Goal: Communication & Community: Share content

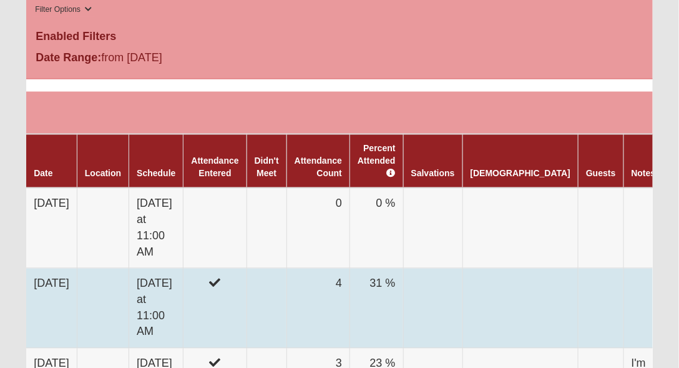
scroll to position [499, 0]
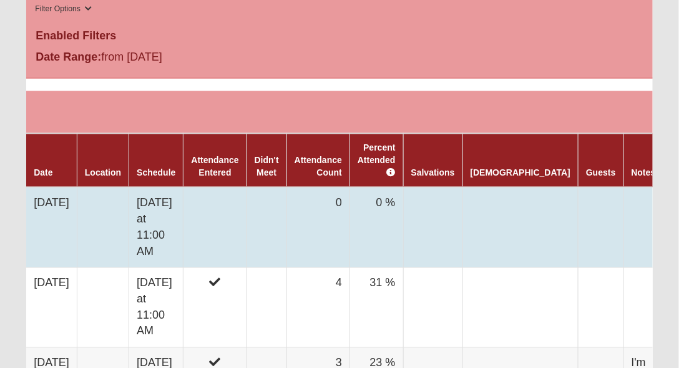
click at [62, 197] on td "[DATE]" at bounding box center [51, 227] width 51 height 80
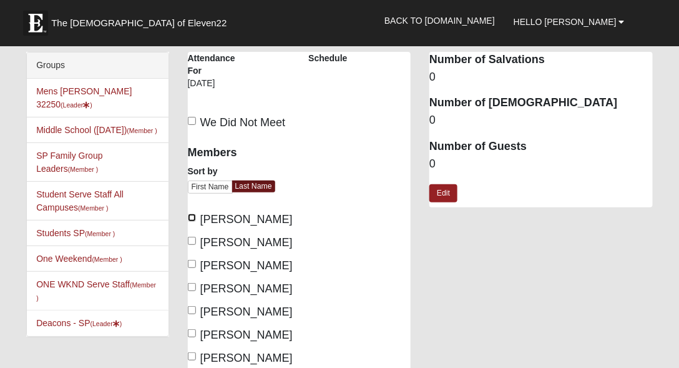
click at [192, 217] on input "Cerrato, Greg" at bounding box center [192, 217] width 8 height 8
checkbox input "true"
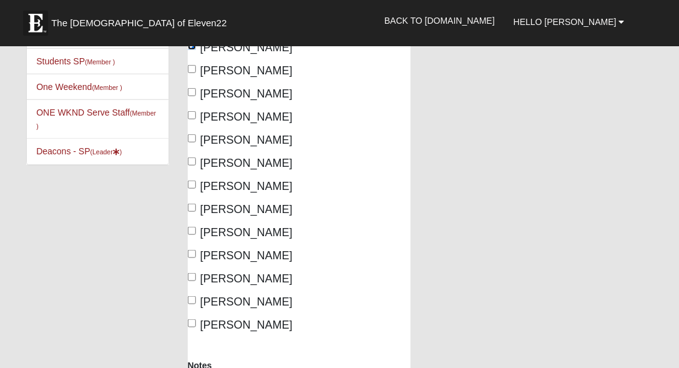
scroll to position [178, 0]
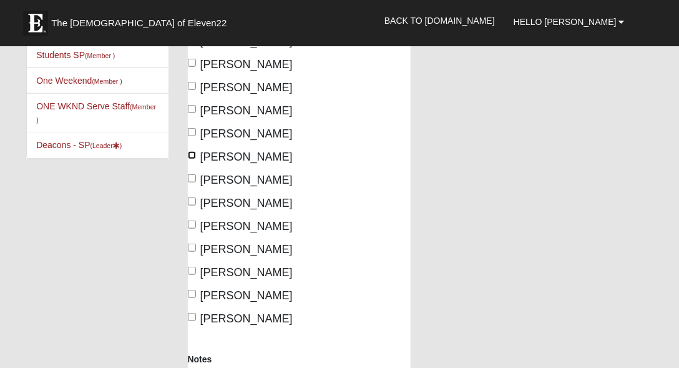
click at [191, 153] on input "Herrigel, Jay" at bounding box center [192, 155] width 8 height 8
checkbox input "true"
click at [192, 222] on input "Lareau, Doug" at bounding box center [192, 224] width 8 height 8
checkbox input "true"
click at [190, 270] on input "Santos, Joe" at bounding box center [192, 271] width 8 height 8
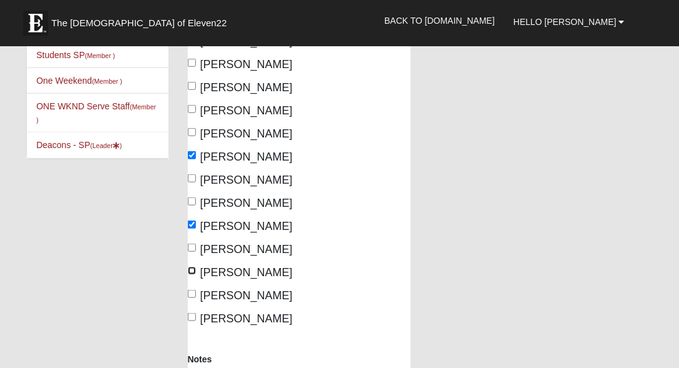
checkbox input "true"
click at [192, 293] on input "Smith, Todd" at bounding box center [192, 294] width 8 height 8
checkbox input "true"
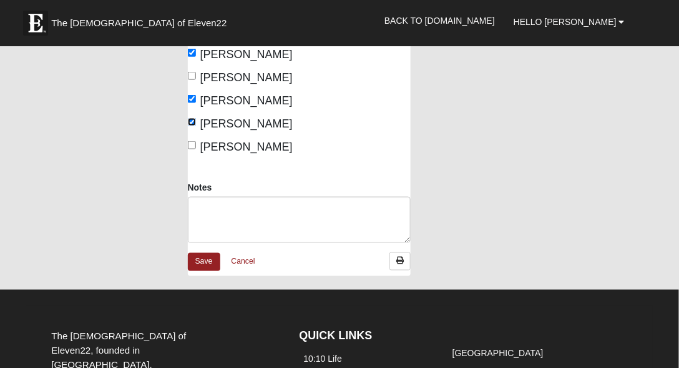
scroll to position [356, 0]
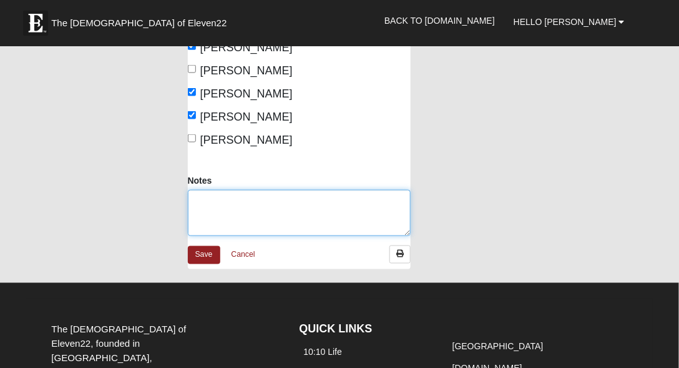
click at [245, 204] on textarea "Notes" at bounding box center [299, 213] width 223 height 46
click at [265, 213] on textarea "Where do I retrieve the members that are in the Not Active category?" at bounding box center [299, 213] width 223 height 46
type textarea "W"
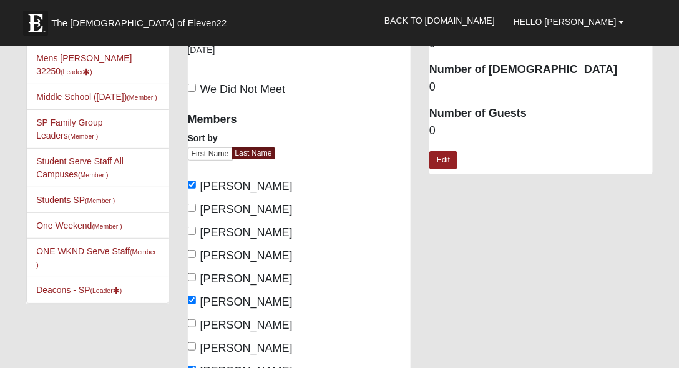
scroll to position [0, 0]
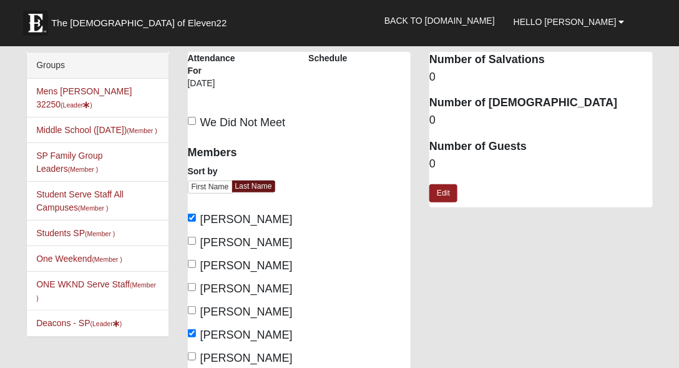
click at [434, 161] on dd "0" at bounding box center [540, 164] width 223 height 16
click at [446, 191] on link "Edit" at bounding box center [443, 193] width 28 height 18
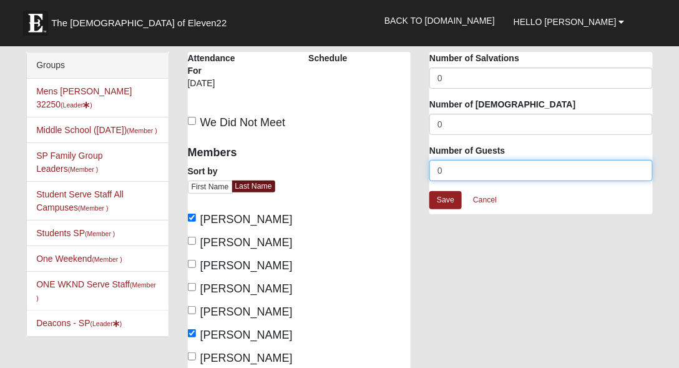
click at [472, 167] on input "0" at bounding box center [540, 170] width 223 height 21
type input "3"
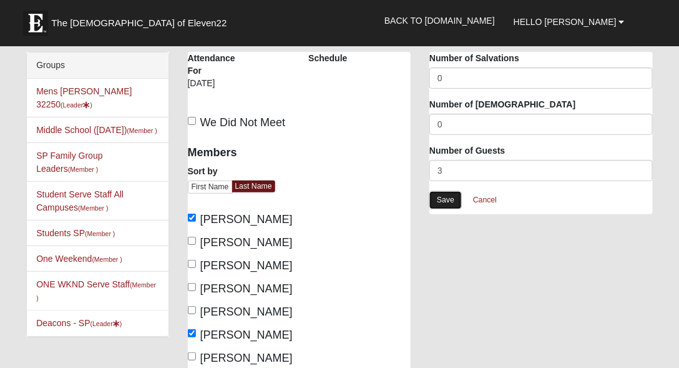
click at [444, 198] on link "Save" at bounding box center [445, 200] width 32 height 18
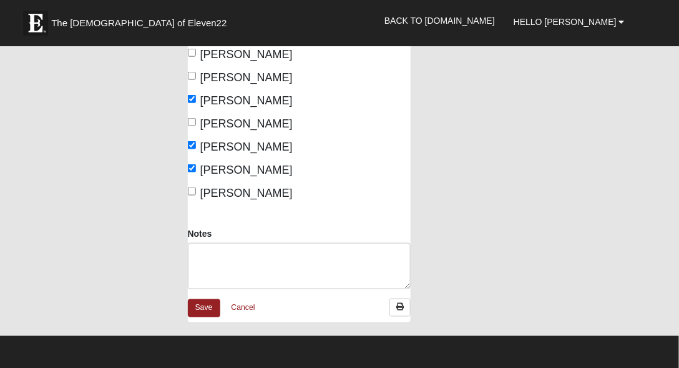
scroll to position [392, 0]
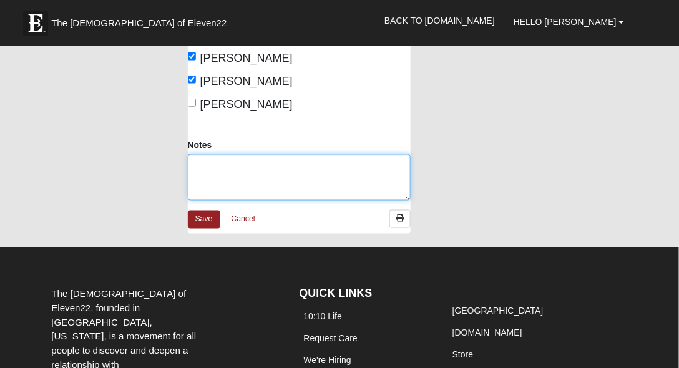
click at [231, 166] on textarea "Notes" at bounding box center [299, 177] width 223 height 46
type textarea "G"
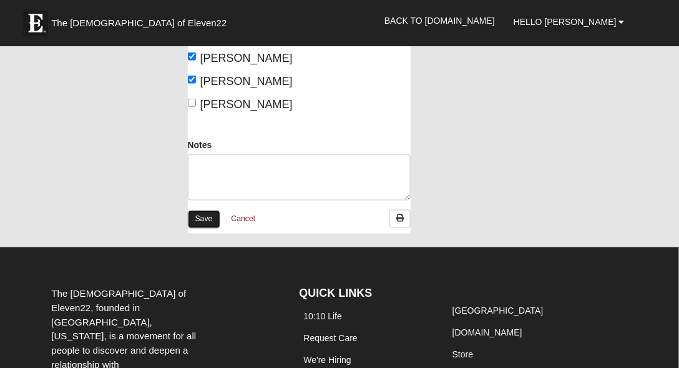
click at [203, 215] on link "Save" at bounding box center [204, 219] width 32 height 18
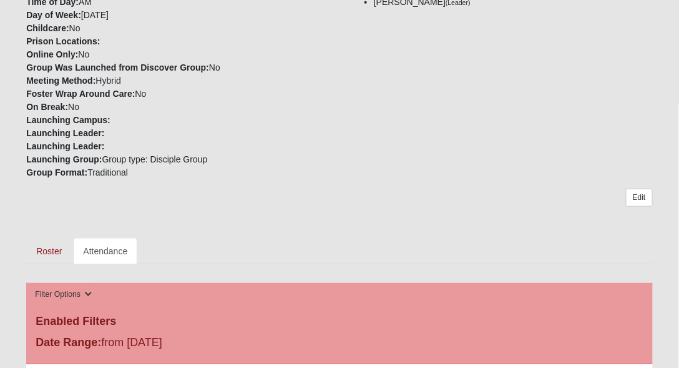
scroll to position [213, 0]
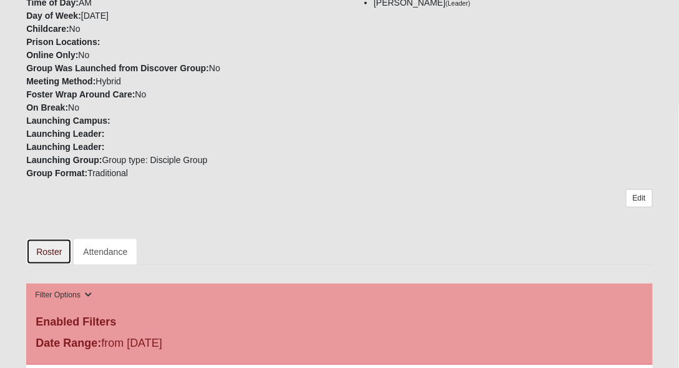
click at [53, 249] on link "Roster" at bounding box center [49, 251] width 46 height 26
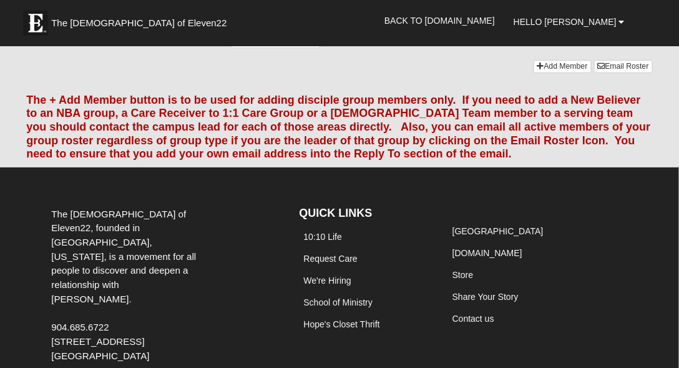
scroll to position [1177, 0]
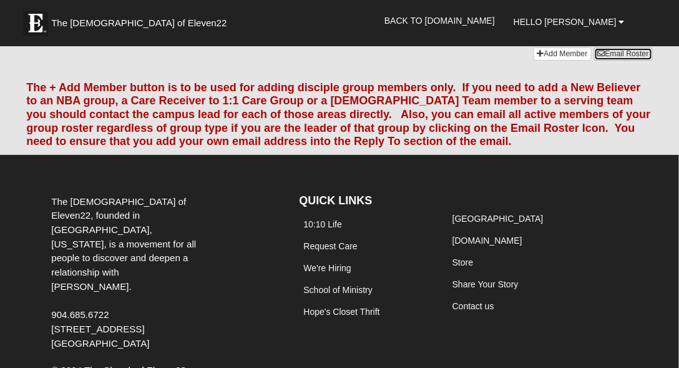
click at [616, 61] on link "Email Roster" at bounding box center [623, 53] width 59 height 13
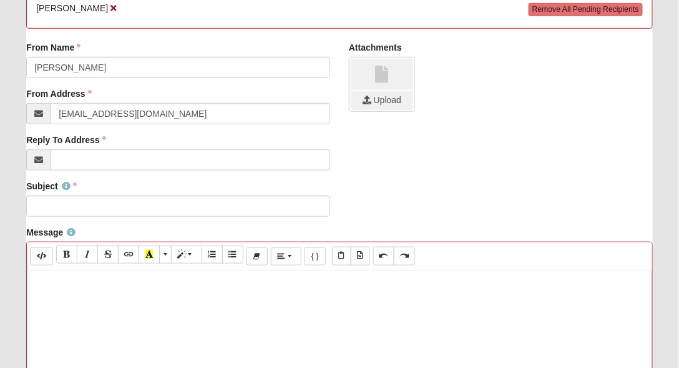
scroll to position [213, 0]
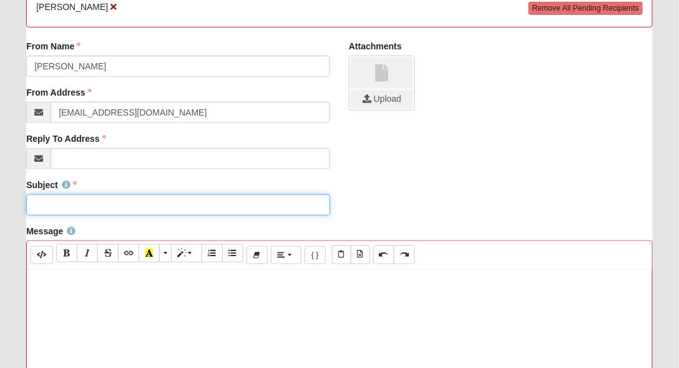
click at [53, 205] on input "Subject" at bounding box center [178, 204] width 304 height 21
type input "Disciple Group Update"
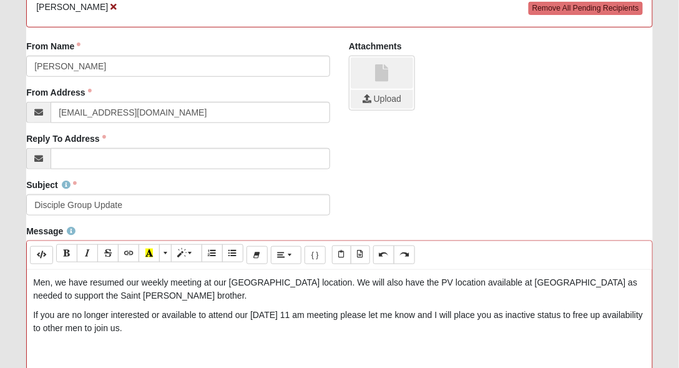
click at [170, 327] on p "If you are no longer interested or available to attend our [DATE] 11 am meeting…" at bounding box center [339, 321] width 613 height 26
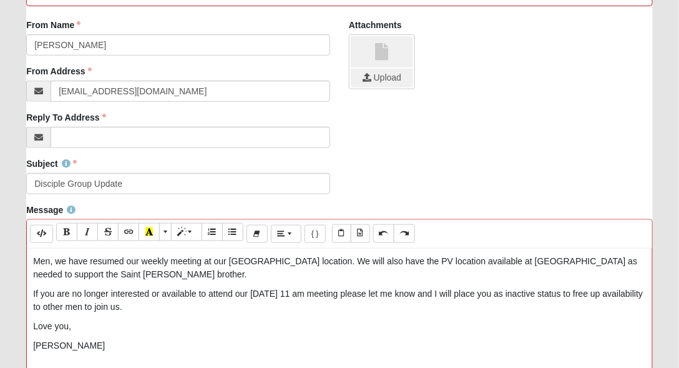
click at [76, 273] on p "Men, we have resumed our weekly meeting at our [GEOGRAPHIC_DATA] location. We w…" at bounding box center [339, 268] width 613 height 26
click at [164, 273] on p "Men, we have resumed our weekly meeting at our [GEOGRAPHIC_DATA] location. We w…" at bounding box center [339, 268] width 613 height 26
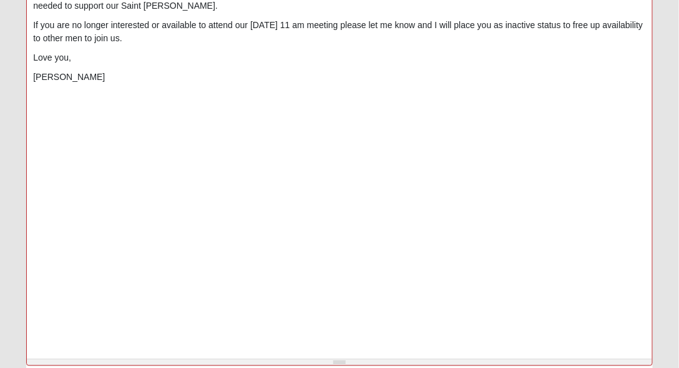
scroll to position [631, 0]
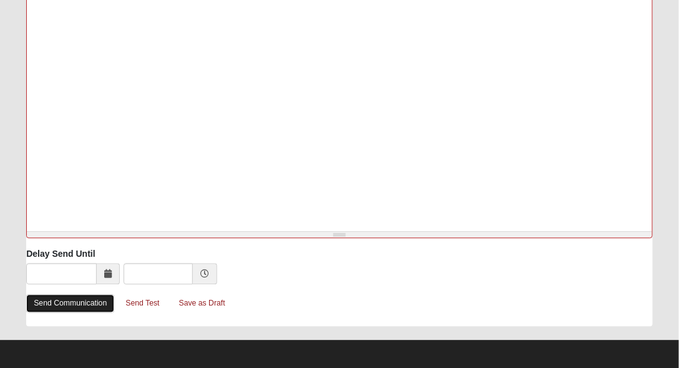
click at [72, 300] on link "Send Communication" at bounding box center [70, 303] width 88 height 18
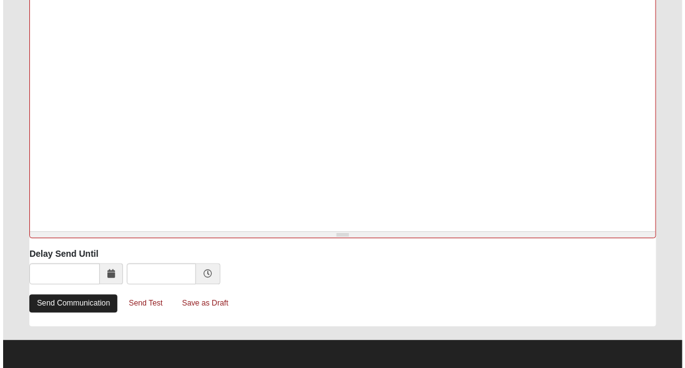
scroll to position [0, 0]
